Goal: Task Accomplishment & Management: Manage account settings

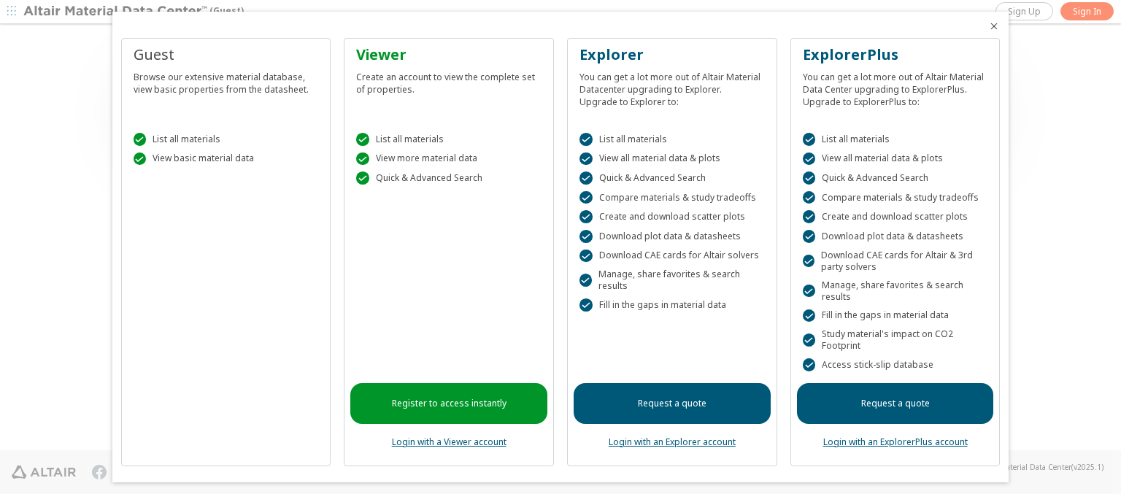
click at [988, 26] on icon "Close" at bounding box center [994, 26] width 12 height 12
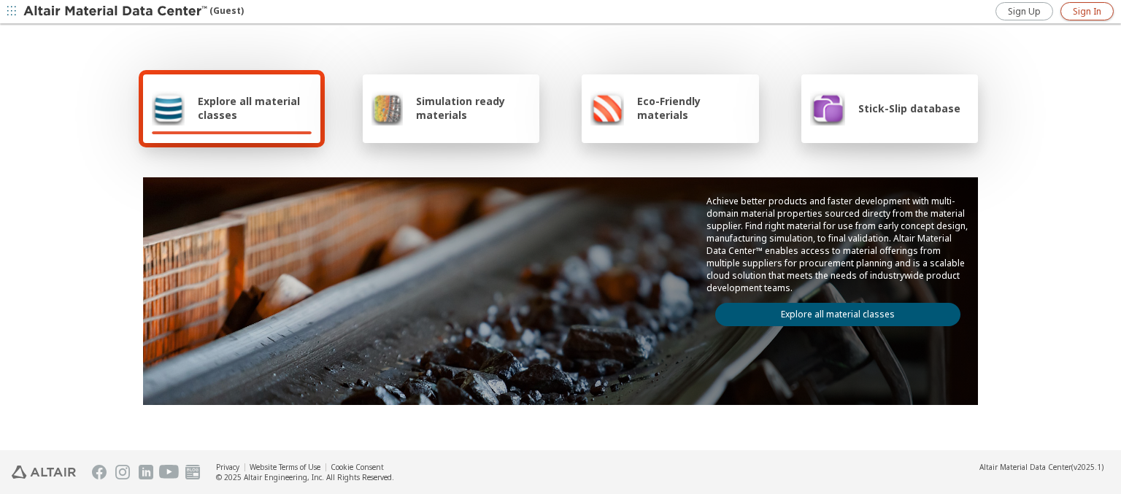
click at [1087, 11] on span "Sign In" at bounding box center [1087, 12] width 28 height 12
click at [116, 12] on img at bounding box center [116, 11] width 186 height 15
click at [249, 108] on span "Explore all material classes" at bounding box center [255, 108] width 114 height 28
click at [832, 311] on link "Explore all material classes" at bounding box center [837, 314] width 245 height 23
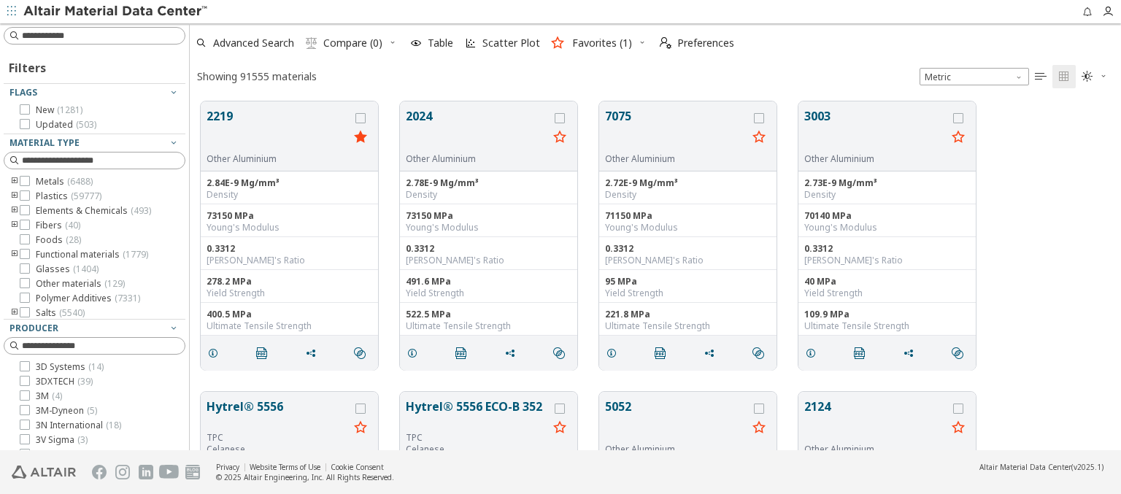
scroll to position [349, 920]
click at [560, 136] on icon "grid" at bounding box center [560, 137] width 18 height 18
click at [693, 43] on span "Preferences" at bounding box center [705, 43] width 57 height 10
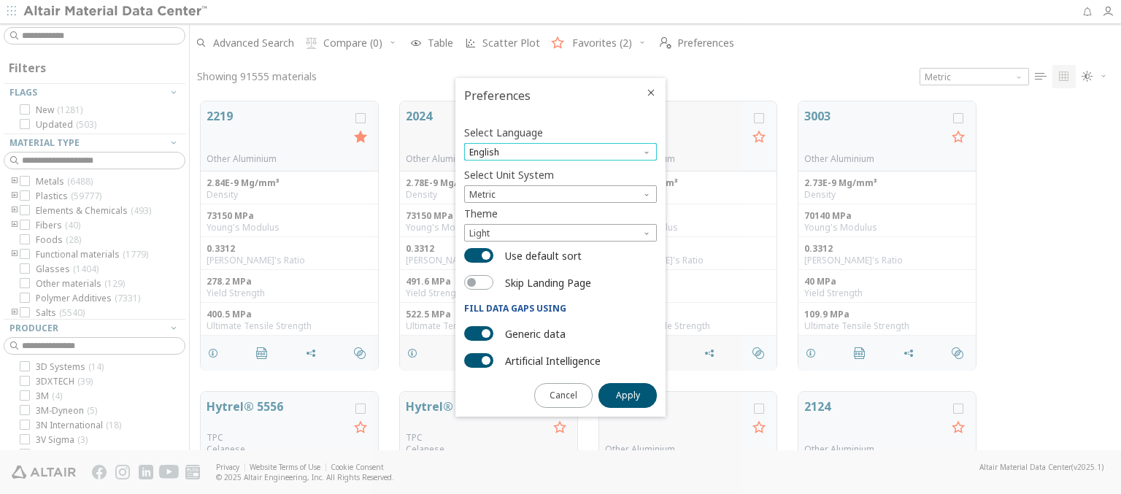
click at [561, 152] on span "English" at bounding box center [560, 152] width 193 height 18
click at [561, 188] on span "Deutsch" at bounding box center [560, 188] width 181 height 10
click at [628, 394] on span "Apply" at bounding box center [628, 396] width 24 height 12
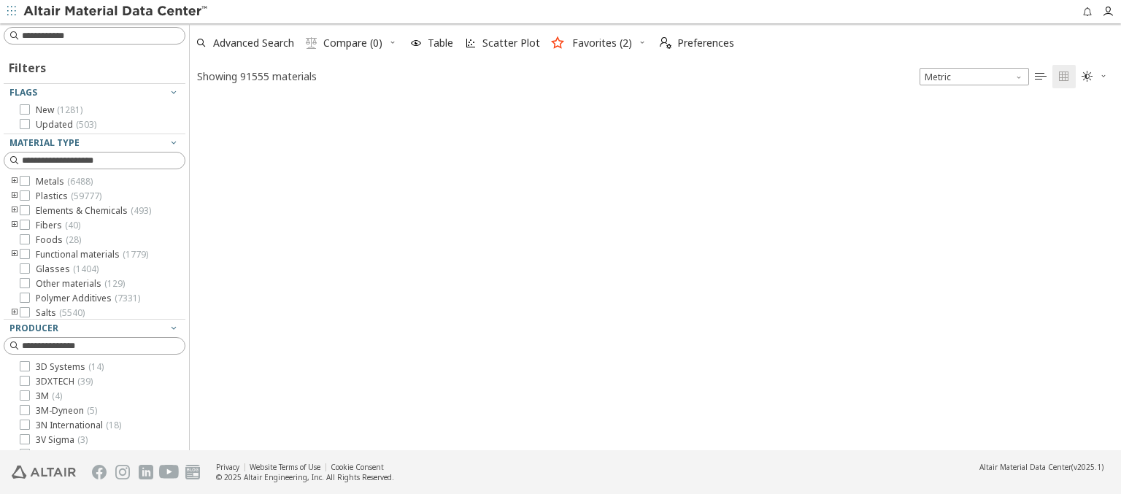
type input "*******"
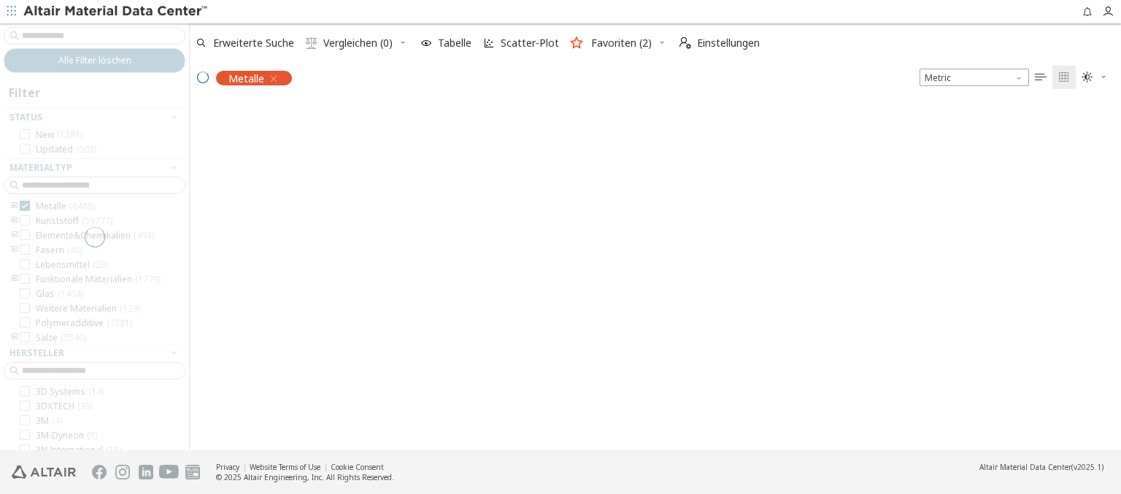
scroll to position [347, 920]
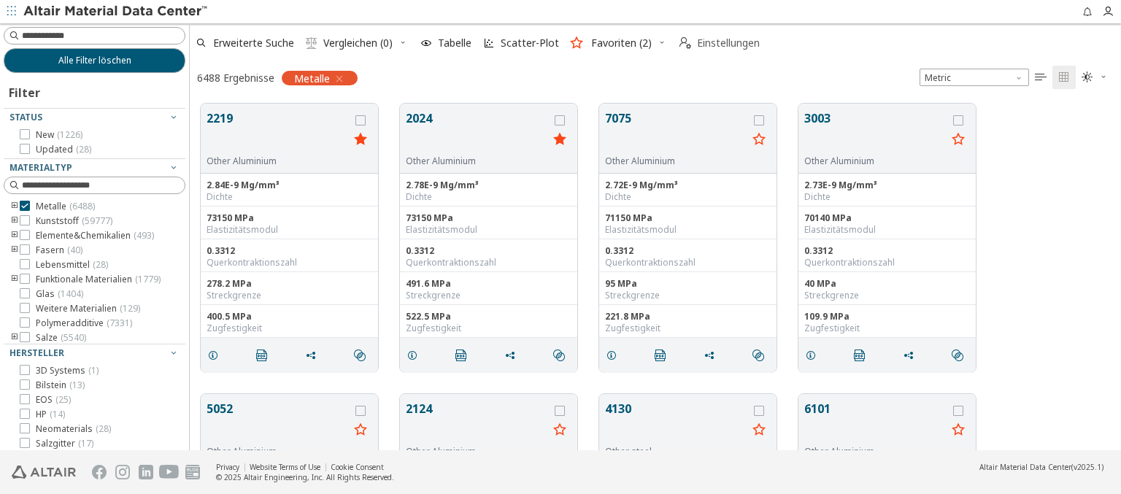
click at [719, 43] on span "Einstellungen" at bounding box center [728, 43] width 63 height 10
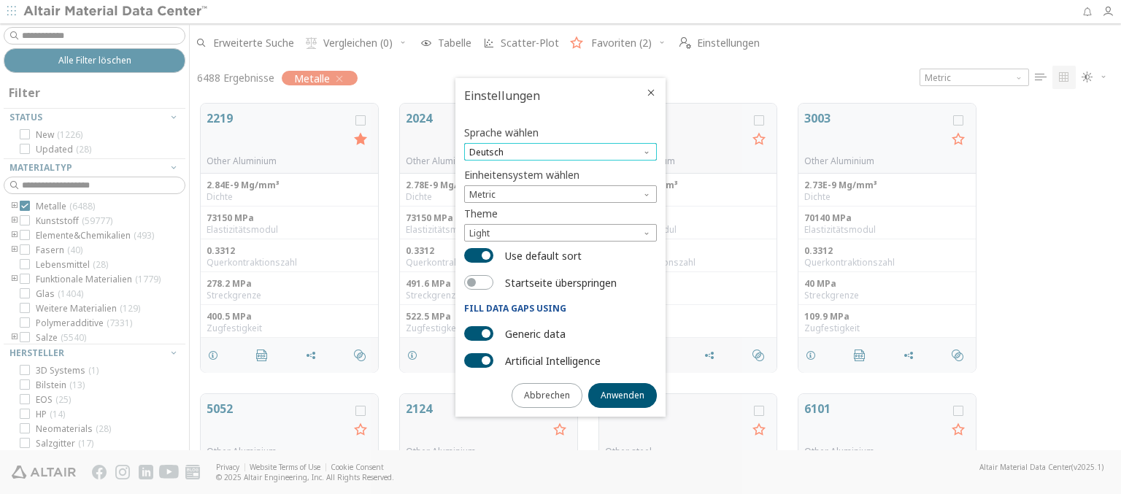
click at [561, 152] on span "Deutsch" at bounding box center [560, 152] width 193 height 18
click at [561, 170] on span "English" at bounding box center [560, 171] width 181 height 10
click at [623, 394] on span "Anwenden" at bounding box center [623, 396] width 44 height 12
